Goal: Check status: Check status

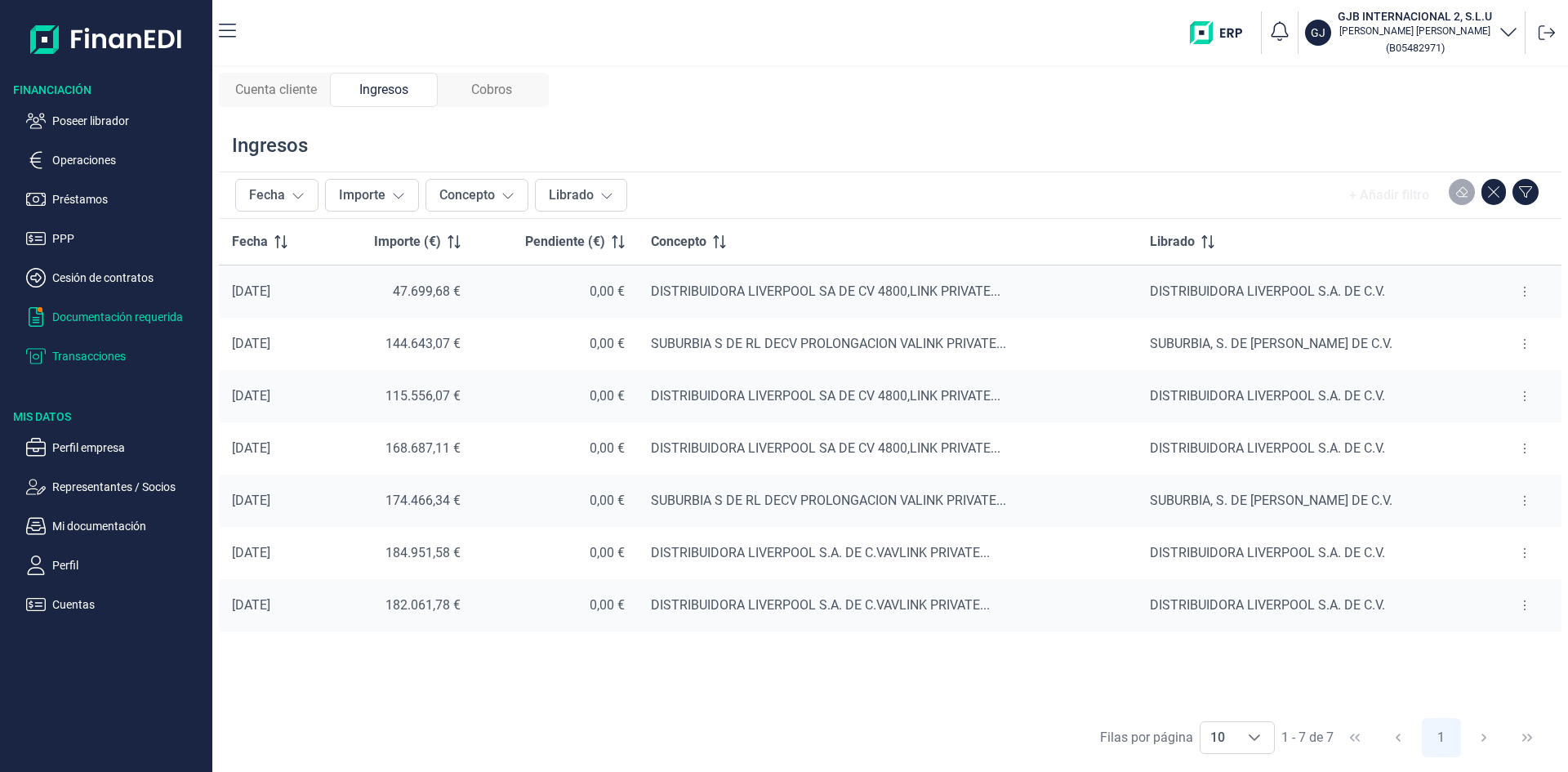
click at [101, 326] on p "Documentación requerida" at bounding box center [129, 316] width 153 height 19
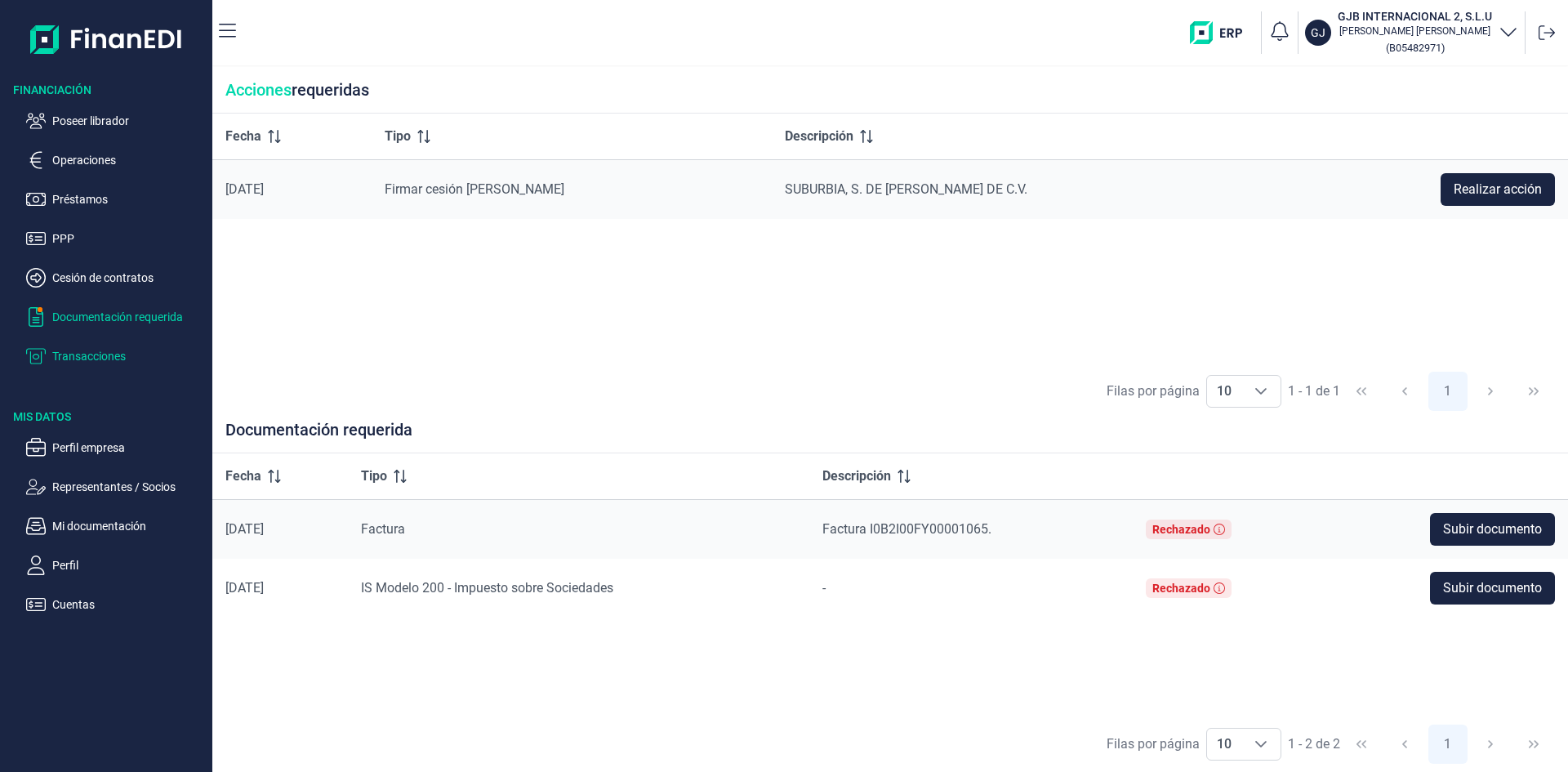
click at [92, 359] on p "Transacciones" at bounding box center [129, 356] width 153 height 19
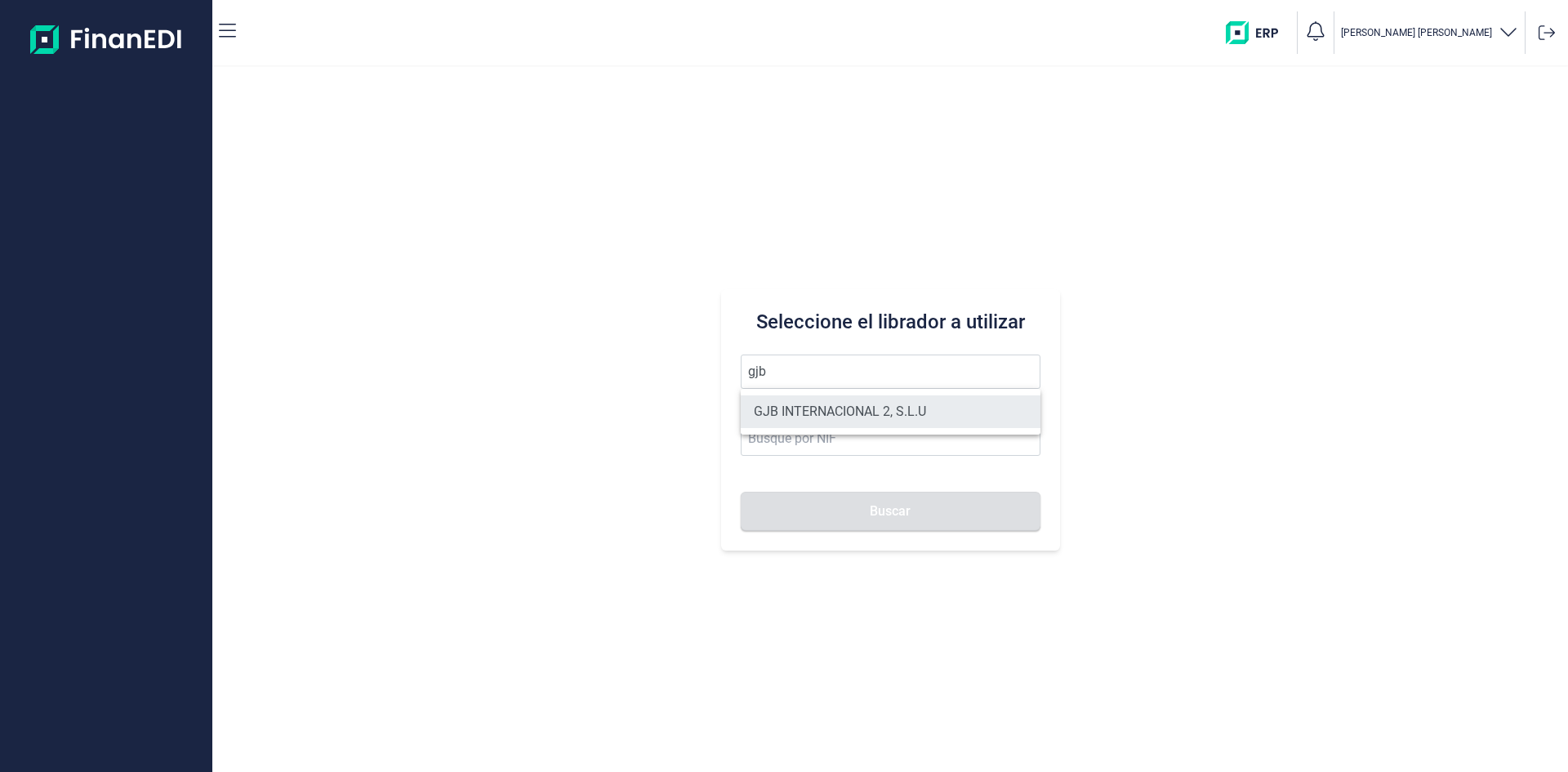
click at [868, 404] on li "GJB INTERNACIONAL 2, S.L.U" at bounding box center [890, 412] width 300 height 33
type input "GJB INTERNACIONAL 2, S.L.U"
type input "B05482971"
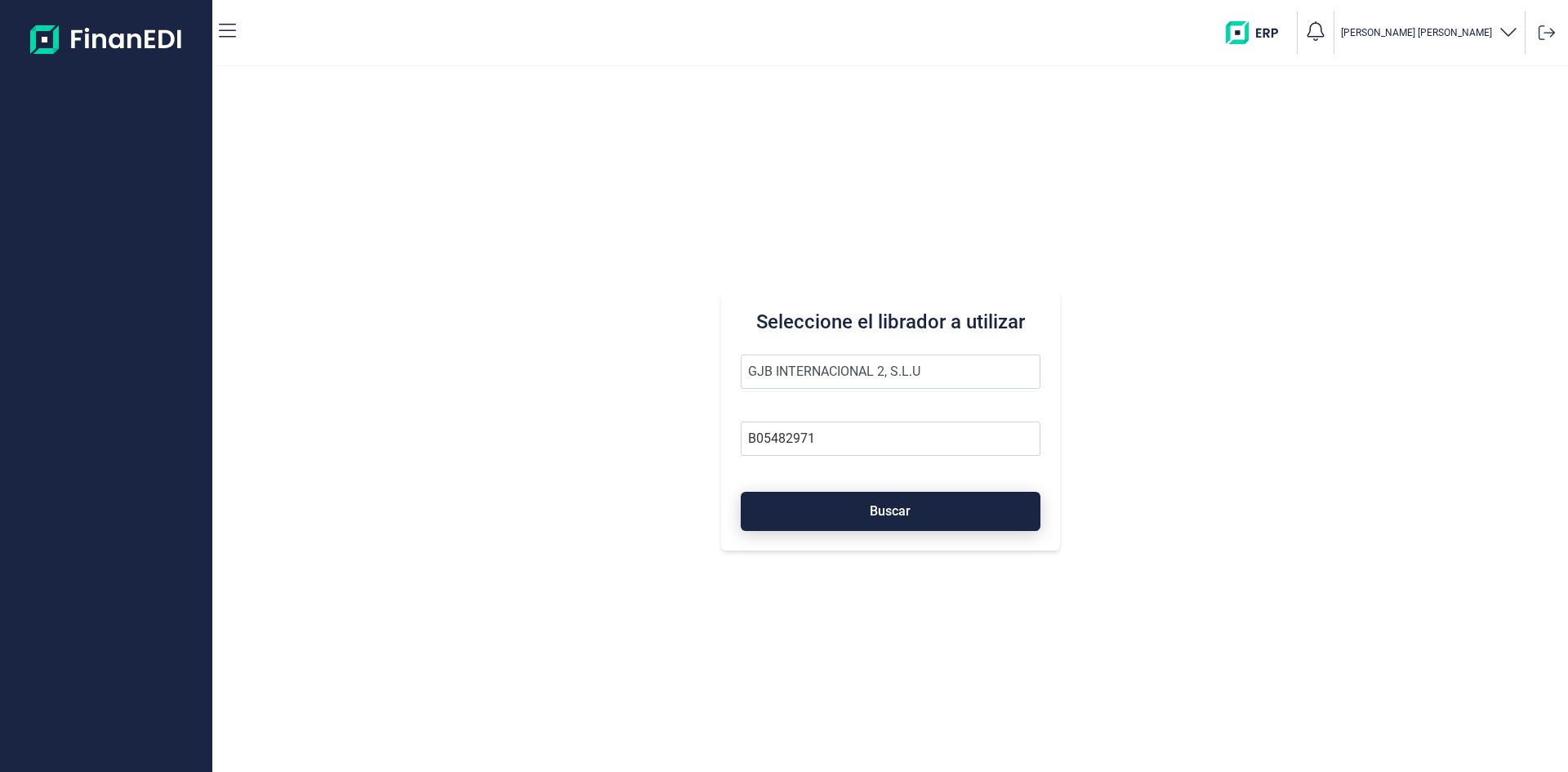
click at [886, 515] on span "Buscar" at bounding box center [890, 511] width 41 height 12
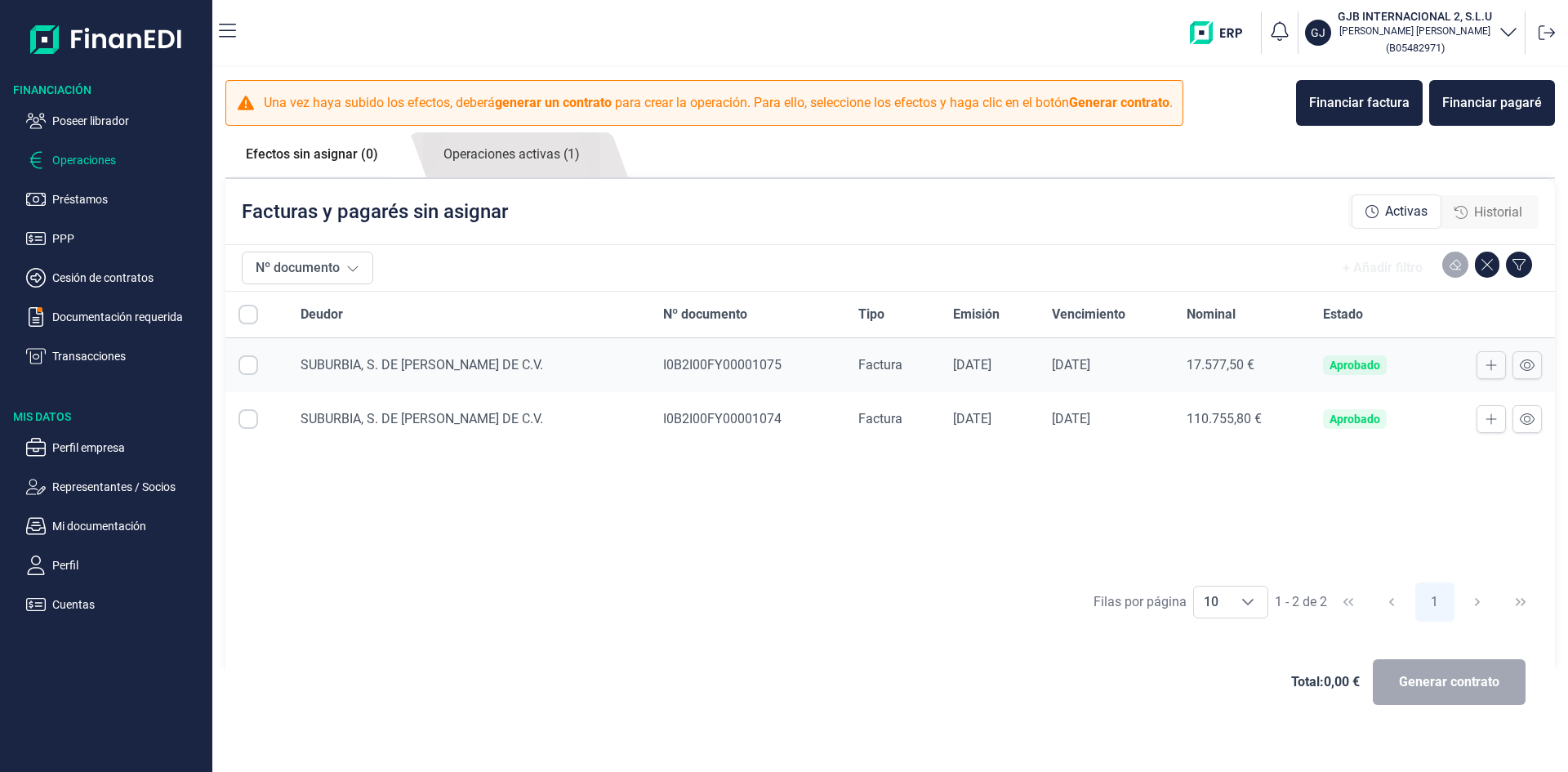
checkbox input "true"
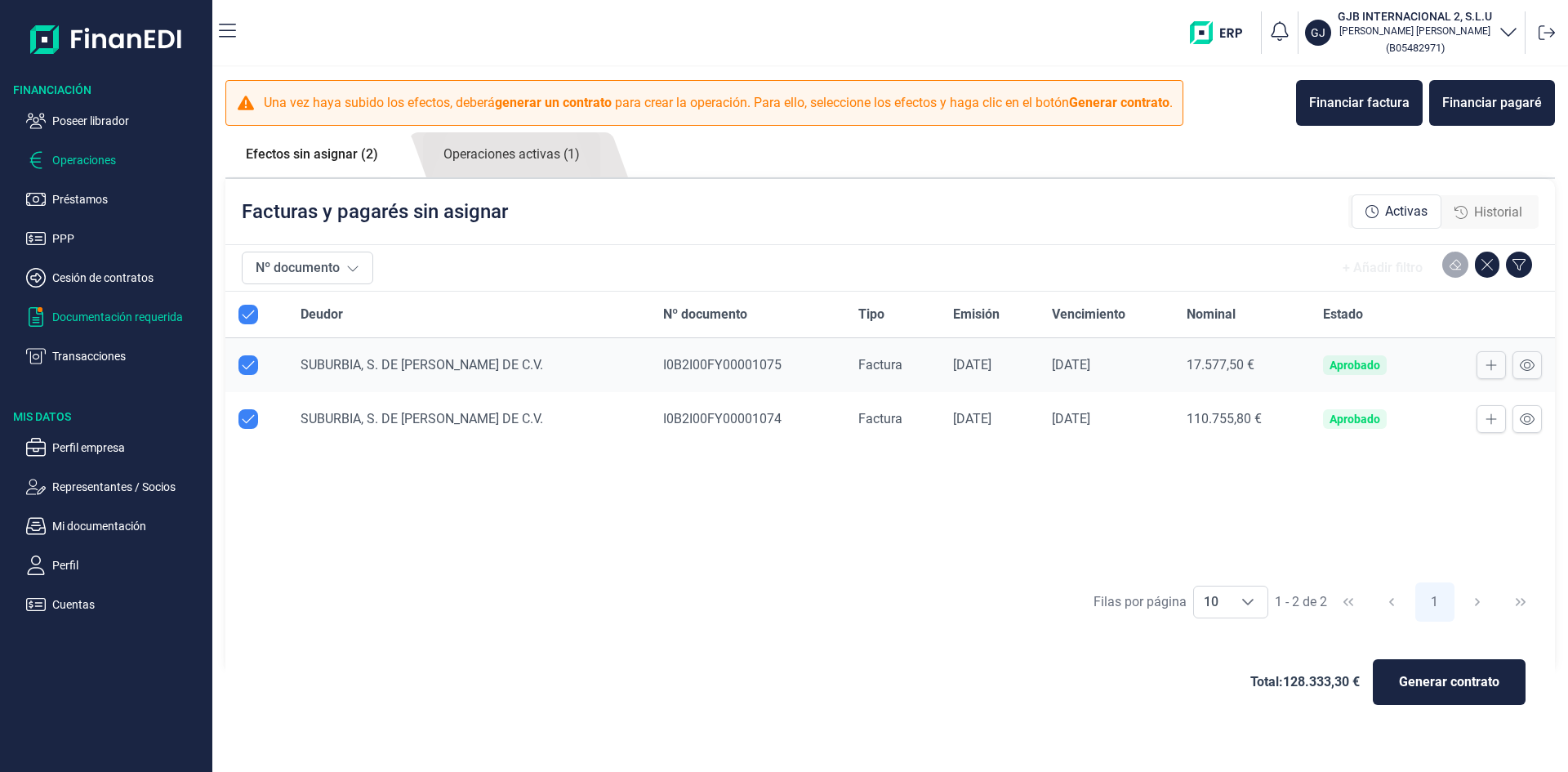
click at [124, 314] on p "Documentación requerida" at bounding box center [129, 316] width 153 height 19
